Goal: Information Seeking & Learning: Learn about a topic

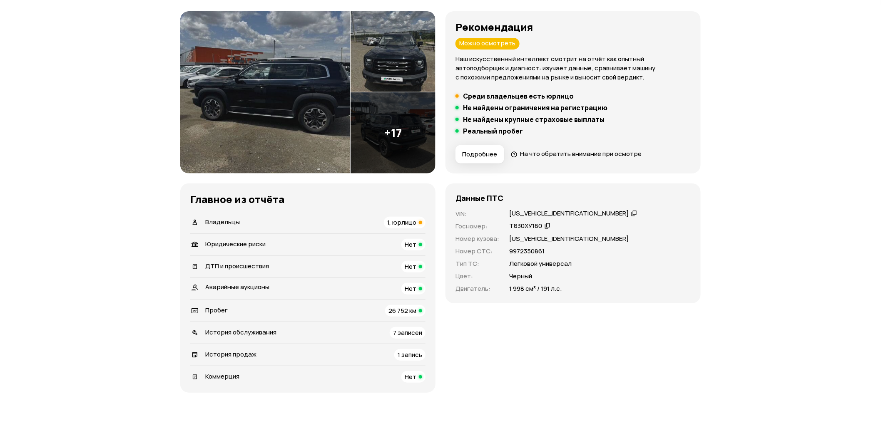
scroll to position [46, 0]
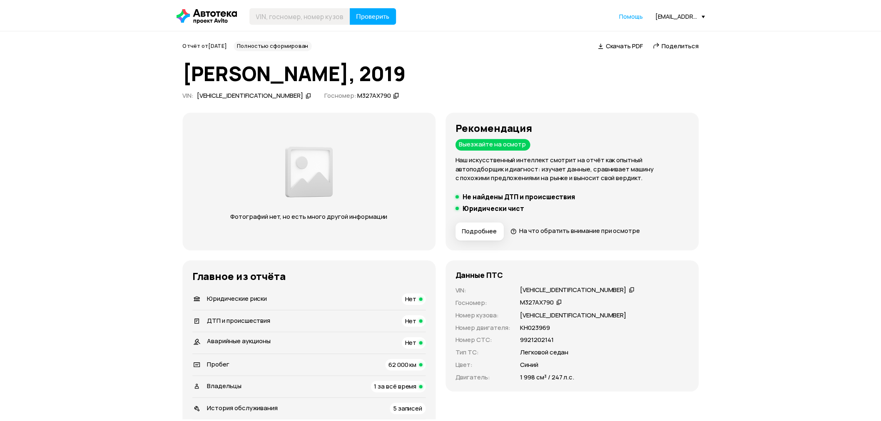
scroll to position [647, 0]
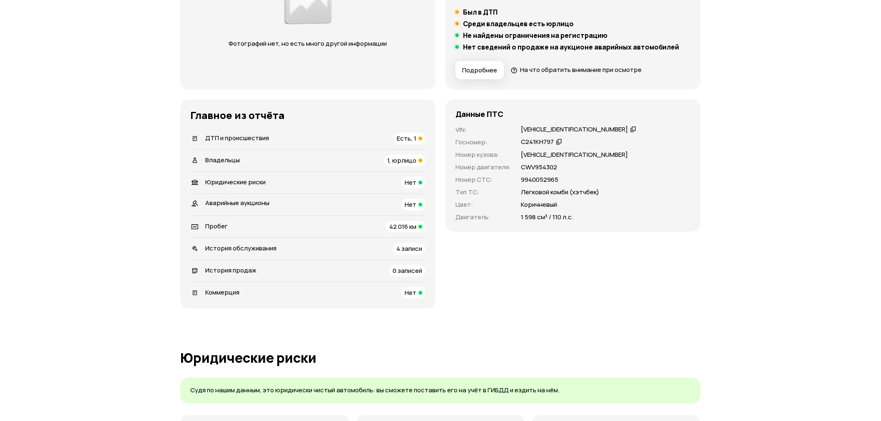
click at [396, 138] on div "Есть, 1" at bounding box center [409, 139] width 32 height 12
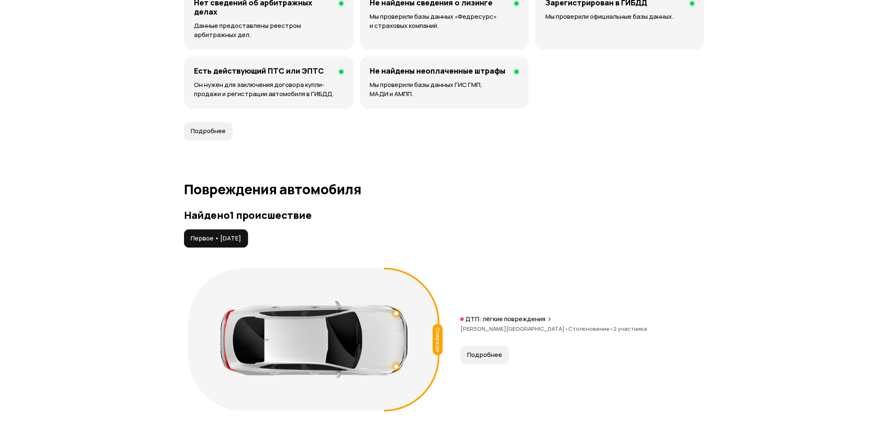
scroll to position [863, 0]
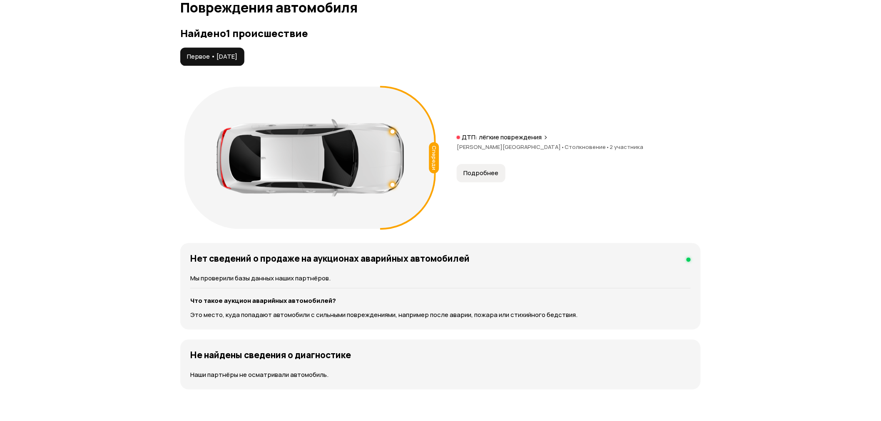
click at [481, 172] on span "Подробнее" at bounding box center [480, 173] width 35 height 8
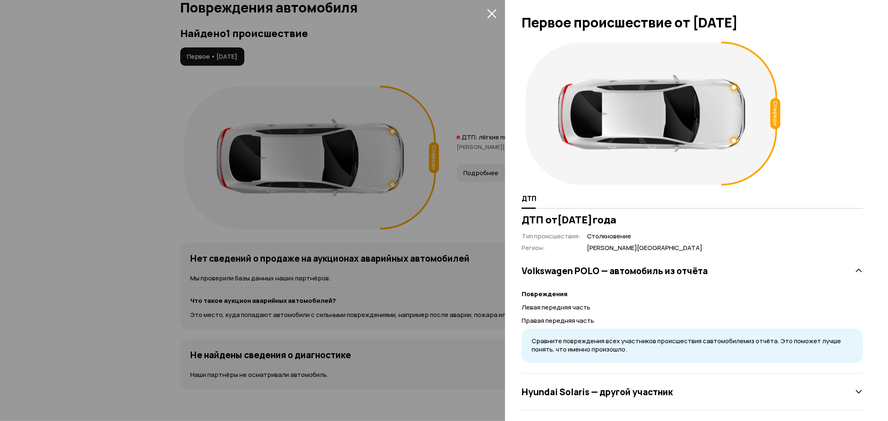
click at [735, 139] on div at bounding box center [734, 141] width 4 height 4
click at [736, 85] on div at bounding box center [734, 87] width 4 height 4
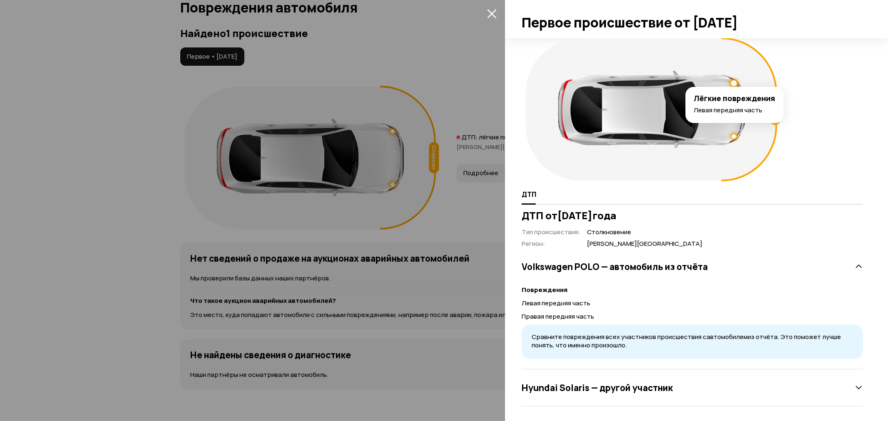
scroll to position [5, 0]
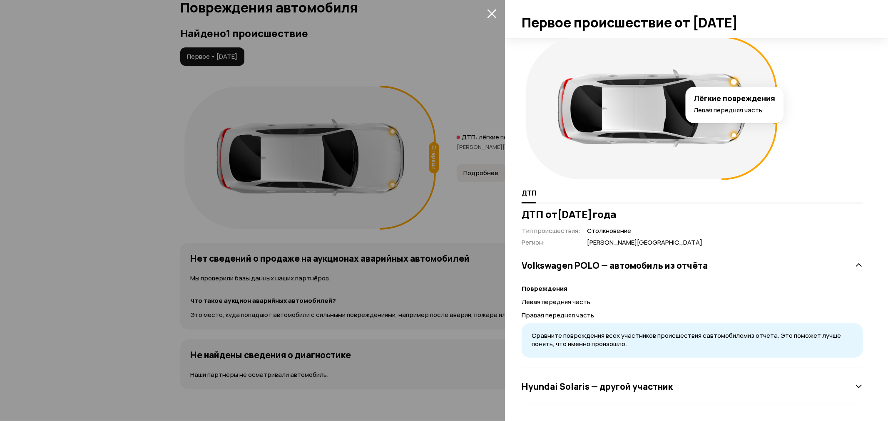
click at [725, 388] on div "Hyundai Solaris — другой участник" at bounding box center [692, 386] width 341 height 17
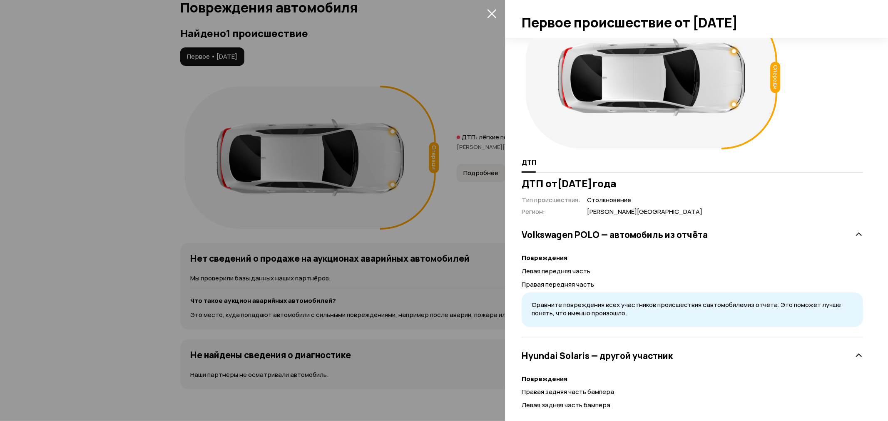
scroll to position [0, 0]
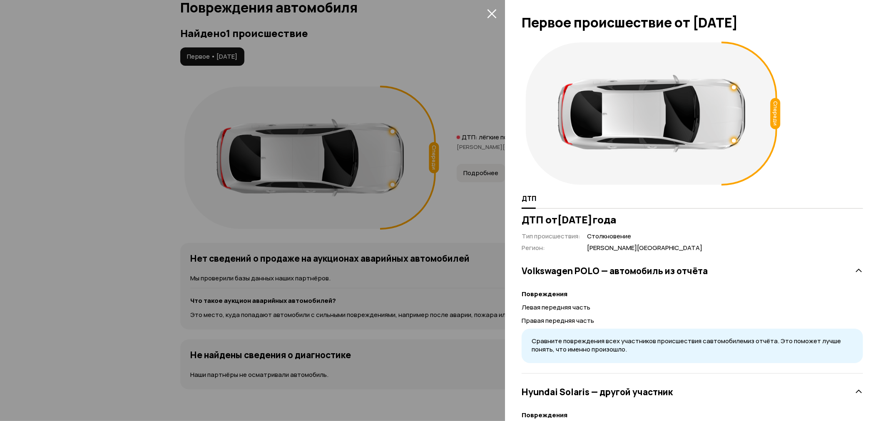
click at [846, 271] on div "Volkswagen POLO — автомобиль из отчёта" at bounding box center [692, 271] width 341 height 17
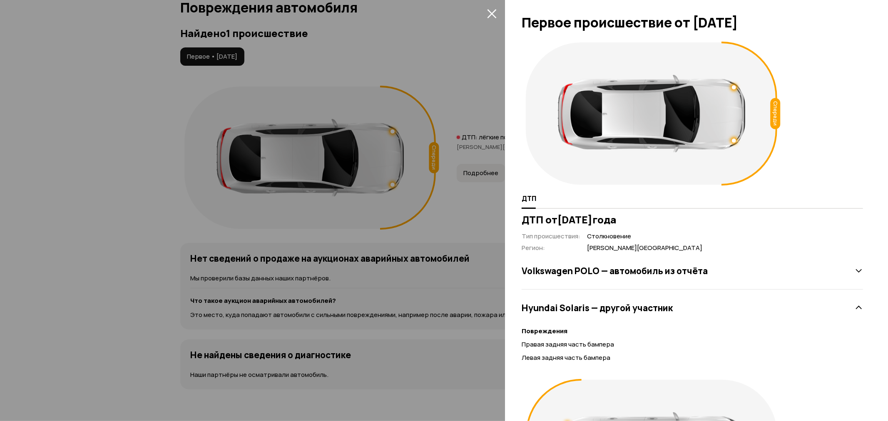
click at [462, 59] on div at bounding box center [444, 210] width 888 height 421
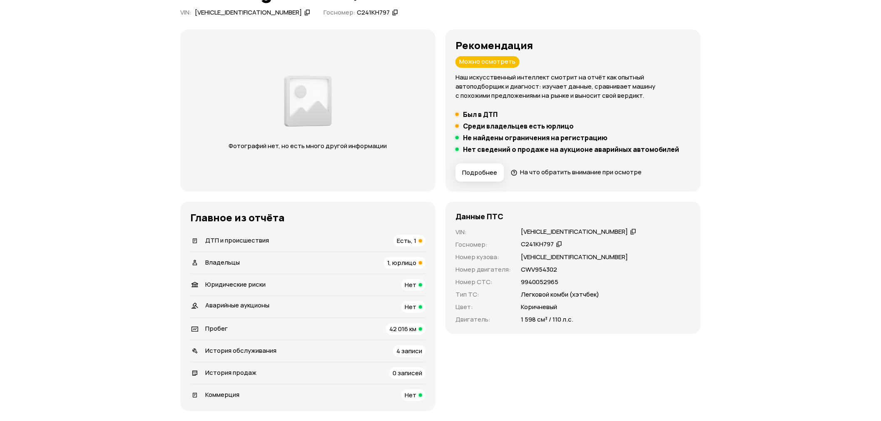
scroll to position [92, 0]
